Goal: Task Accomplishment & Management: Manage account settings

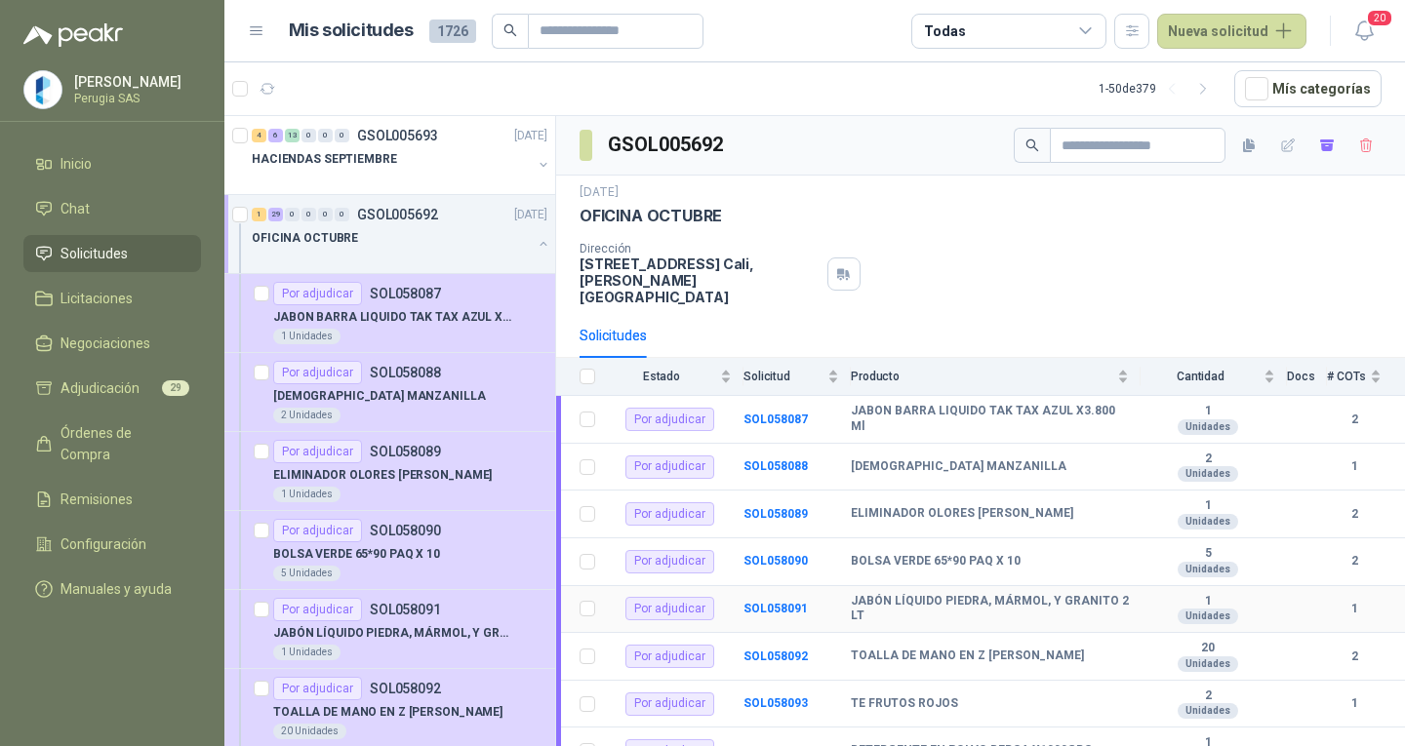
scroll to position [7, 0]
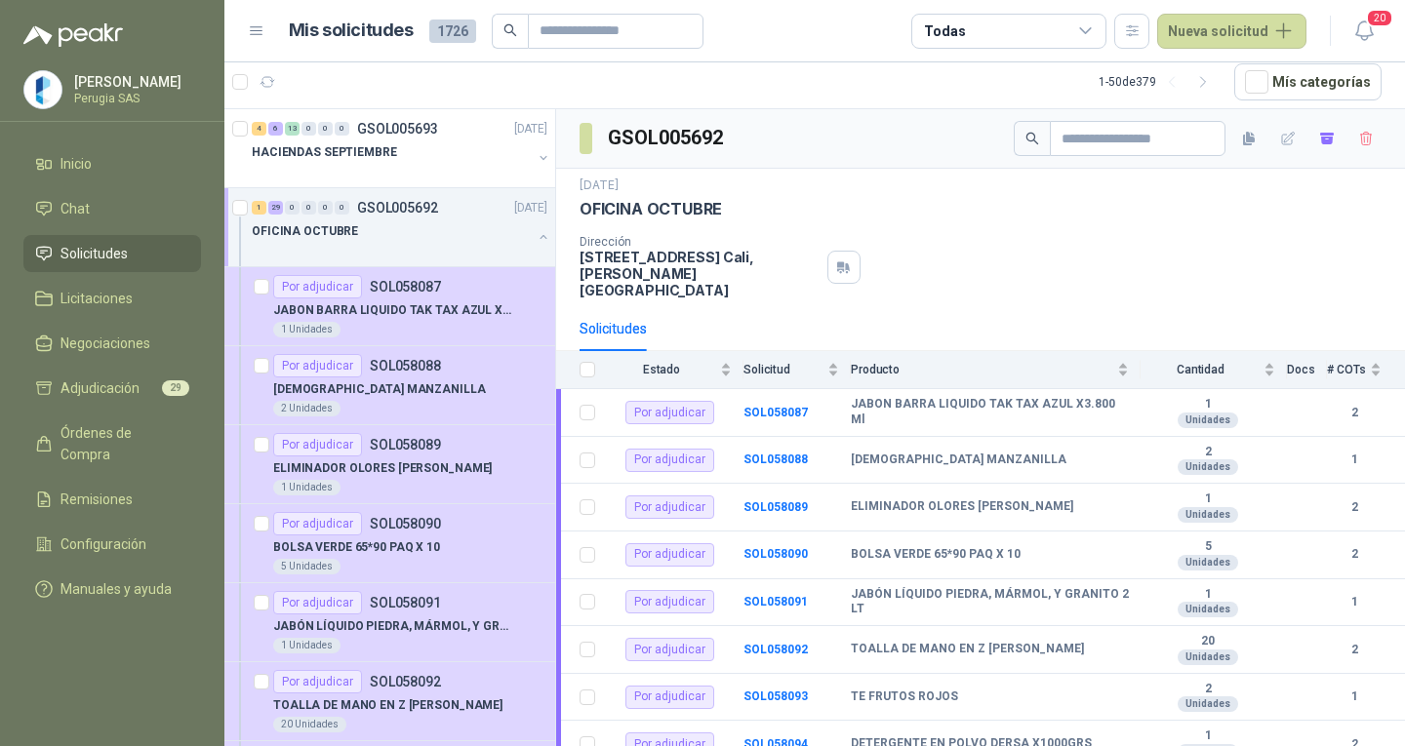
click at [1064, 246] on div "Dirección [STREET_ADDRESS][PERSON_NAME]" at bounding box center [980, 266] width 802 height 63
click at [109, 282] on ul "Inicio Chat Solicitudes Licitaciones Negociaciones Adjudicación 29 Órdenes de C…" at bounding box center [112, 380] width 224 height 470
click at [105, 263] on span "Solicitudes" at bounding box center [93, 253] width 67 height 21
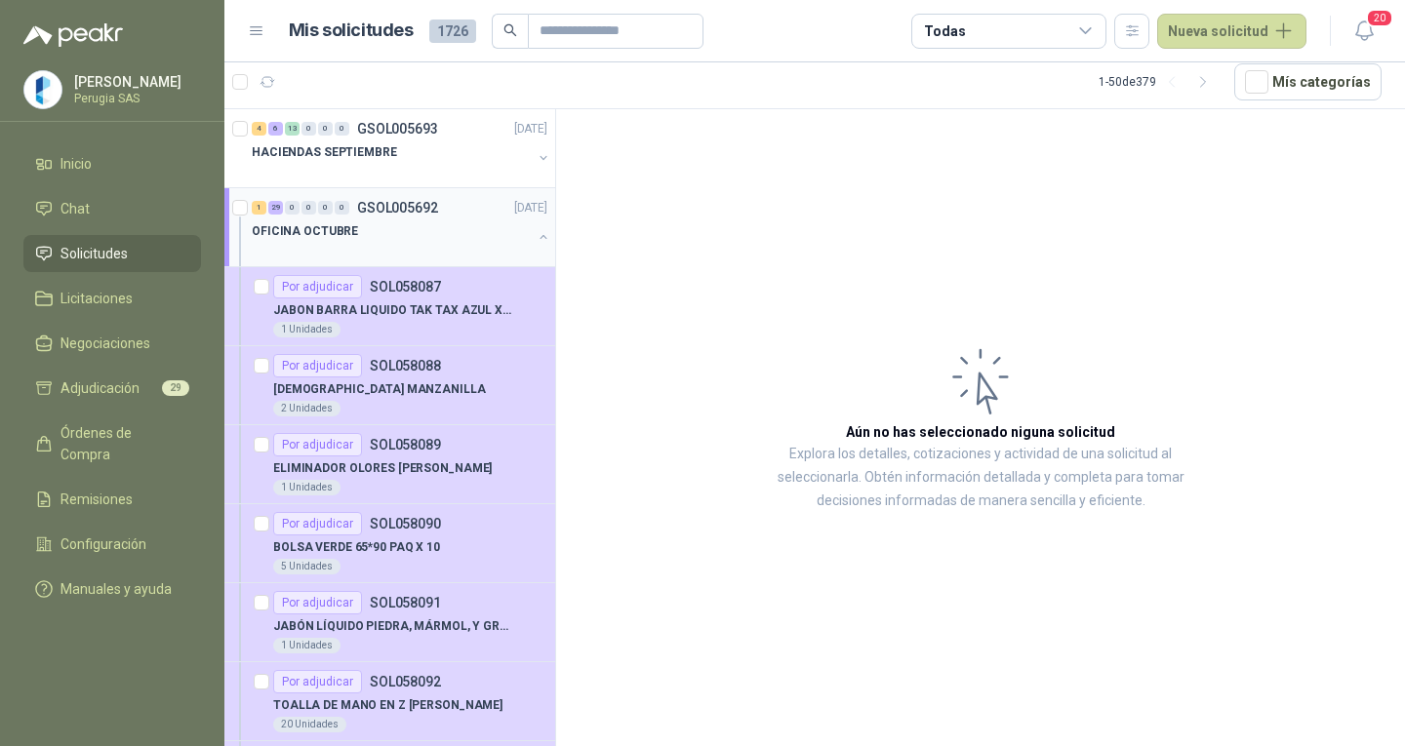
click at [388, 223] on div "OFICINA OCTUBRE" at bounding box center [392, 230] width 280 height 23
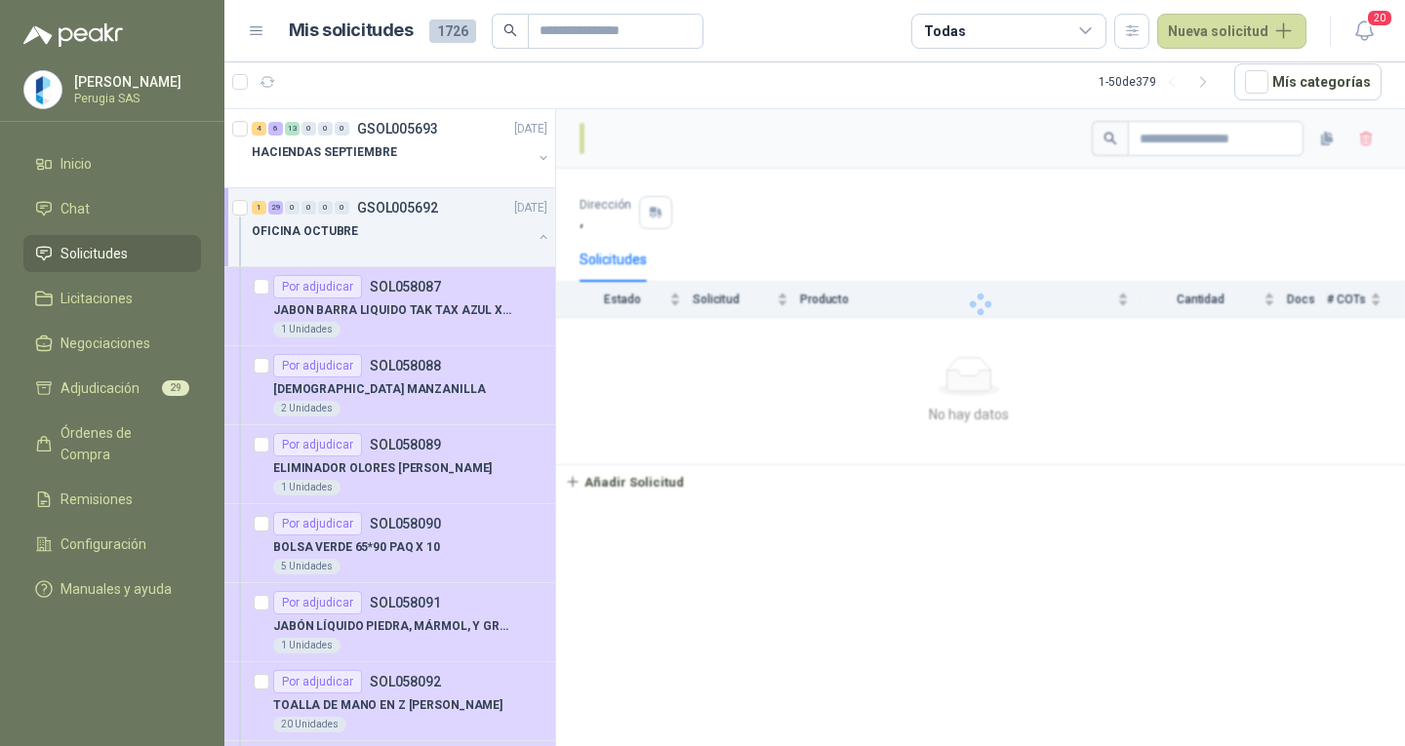
click at [409, 222] on div "OFICINA OCTUBRE" at bounding box center [392, 230] width 280 height 23
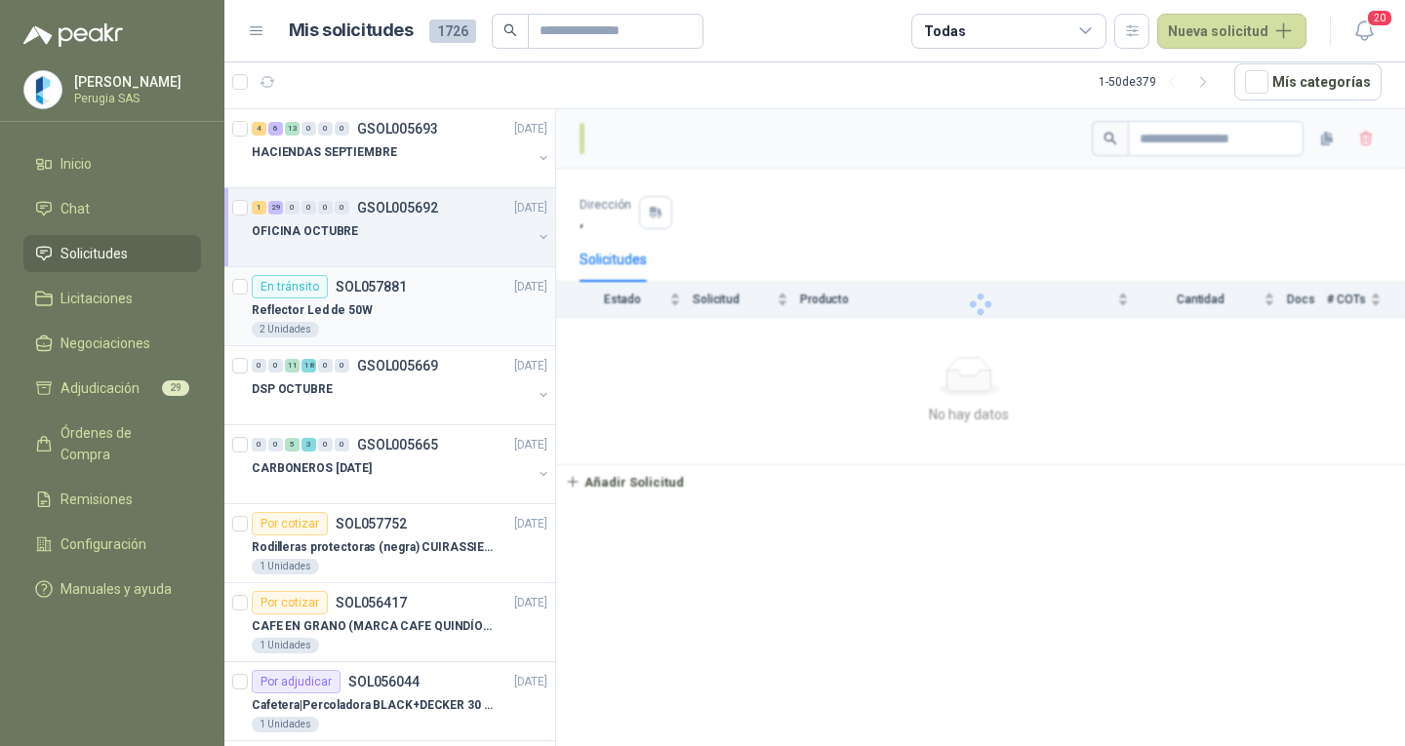
click at [403, 312] on div "Reflector Led de 50W" at bounding box center [400, 310] width 296 height 23
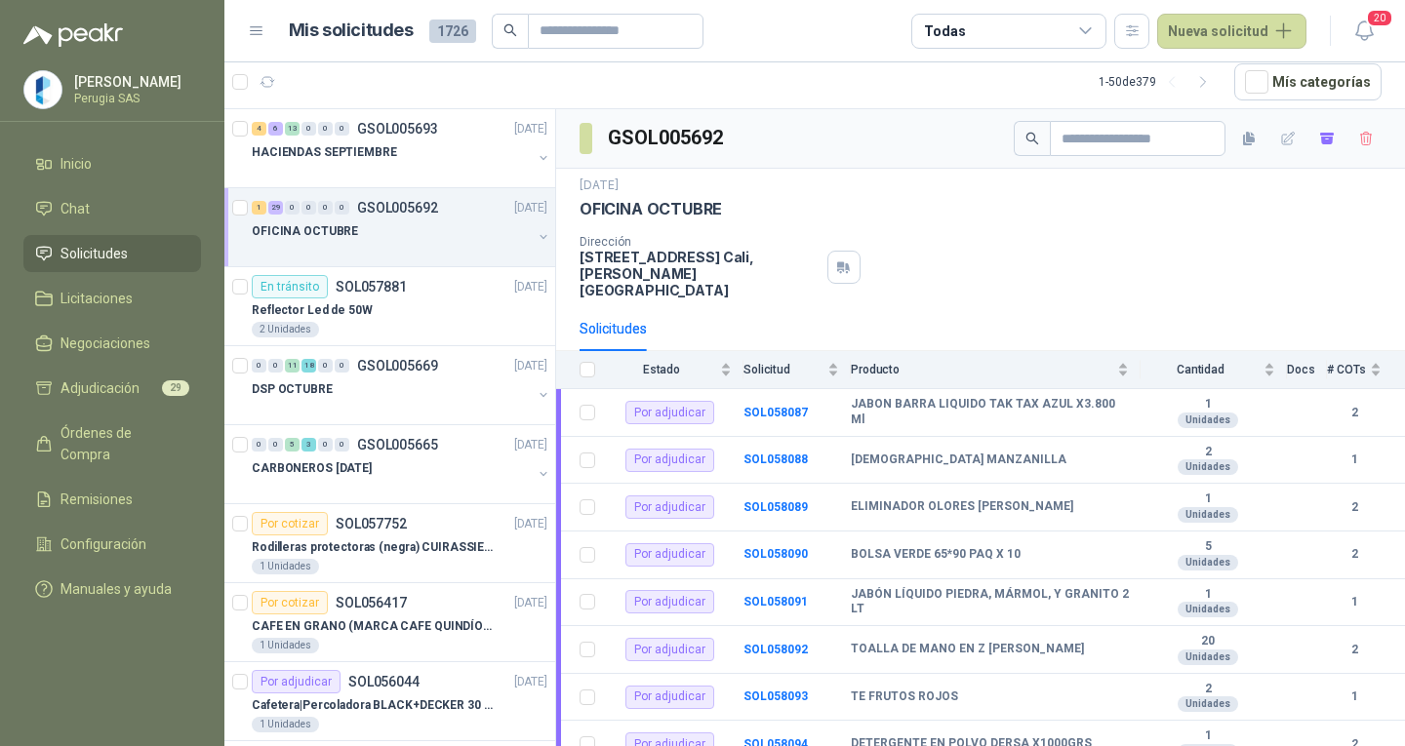
click at [422, 223] on div "OFICINA OCTUBRE" at bounding box center [392, 230] width 280 height 23
click at [423, 224] on div "OFICINA OCTUBRE" at bounding box center [392, 230] width 280 height 23
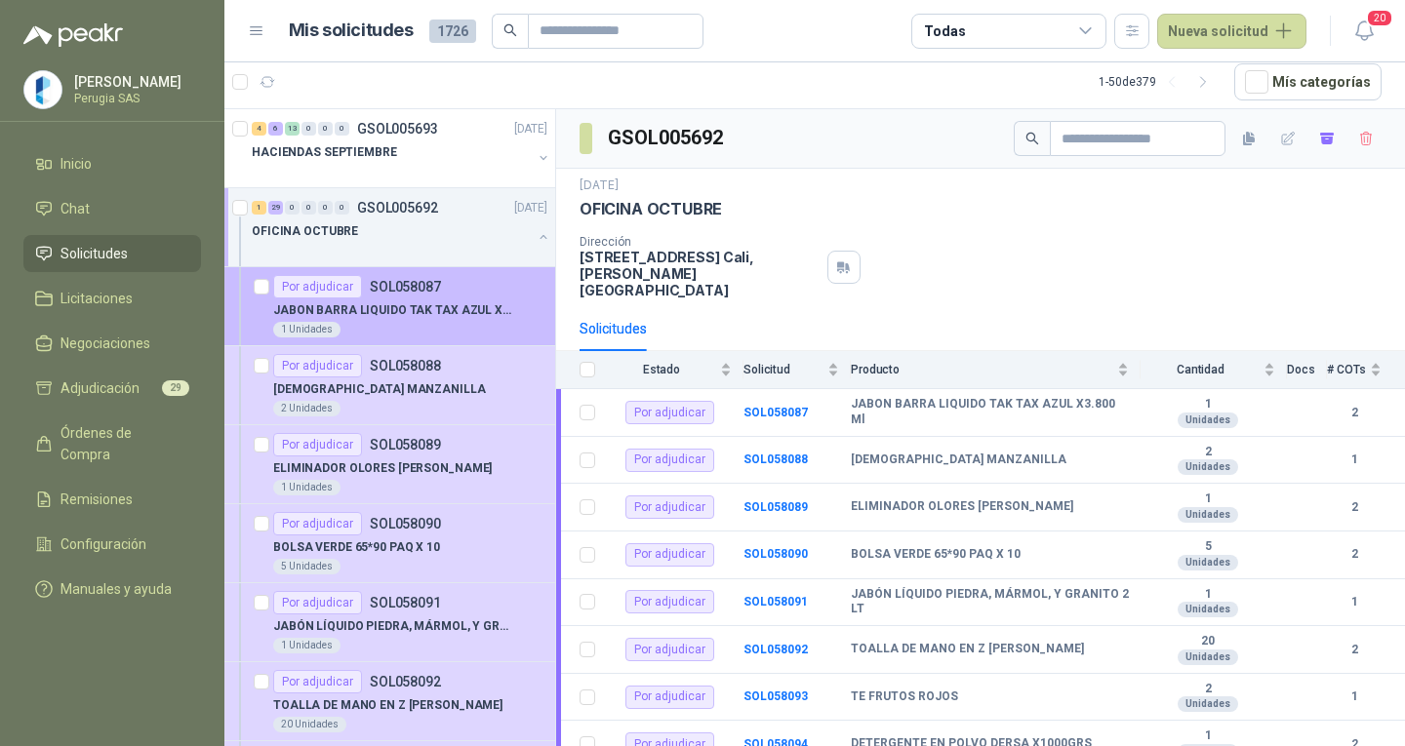
click at [443, 321] on div "JABON BARRA LIQUIDO TAK TAX AZUL X3.800 Ml" at bounding box center [410, 310] width 274 height 23
